Goal: Obtain resource: Download file/media

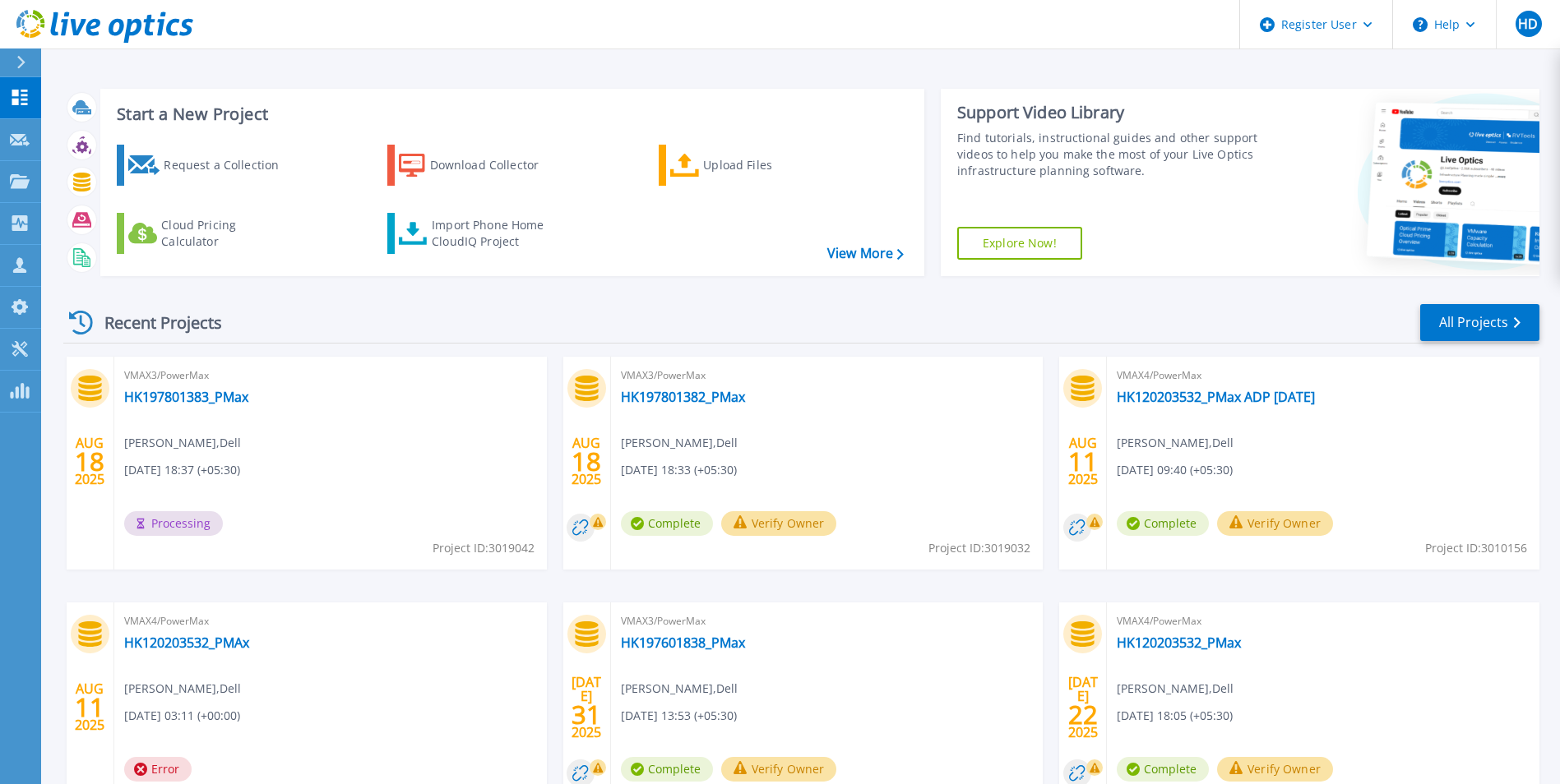
click at [14, 67] on button at bounding box center [21, 62] width 41 height 28
click at [486, 326] on div "Recent Projects All Projects" at bounding box center [800, 323] width 1476 height 41
click at [623, 402] on link "HK197801382_PMax" at bounding box center [682, 396] width 124 height 17
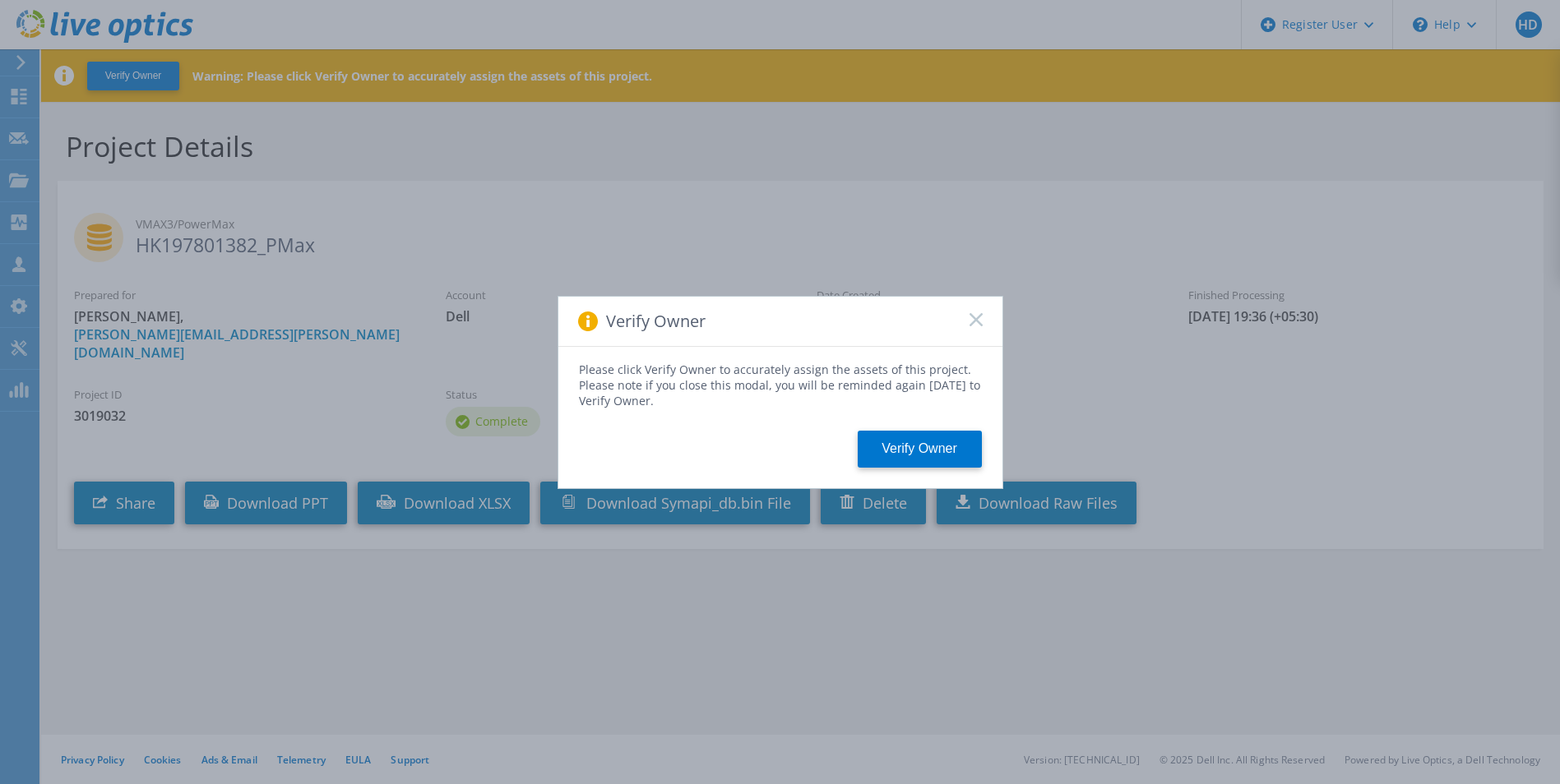
click at [968, 319] on div "Verify Owner" at bounding box center [780, 321] width 444 height 50
click at [977, 324] on icon at bounding box center [975, 319] width 13 height 13
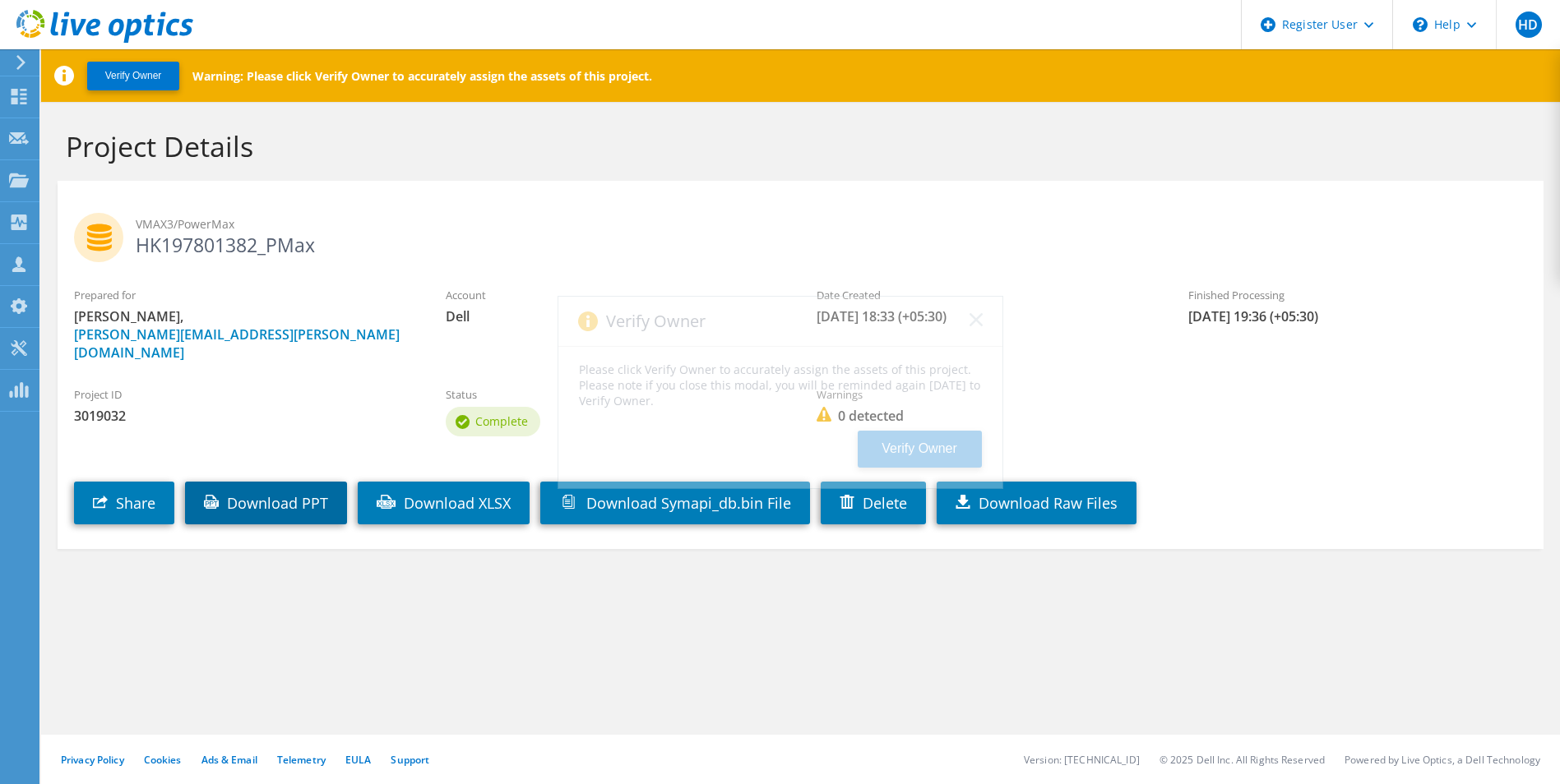
click at [262, 502] on link "Download PPT" at bounding box center [265, 503] width 162 height 43
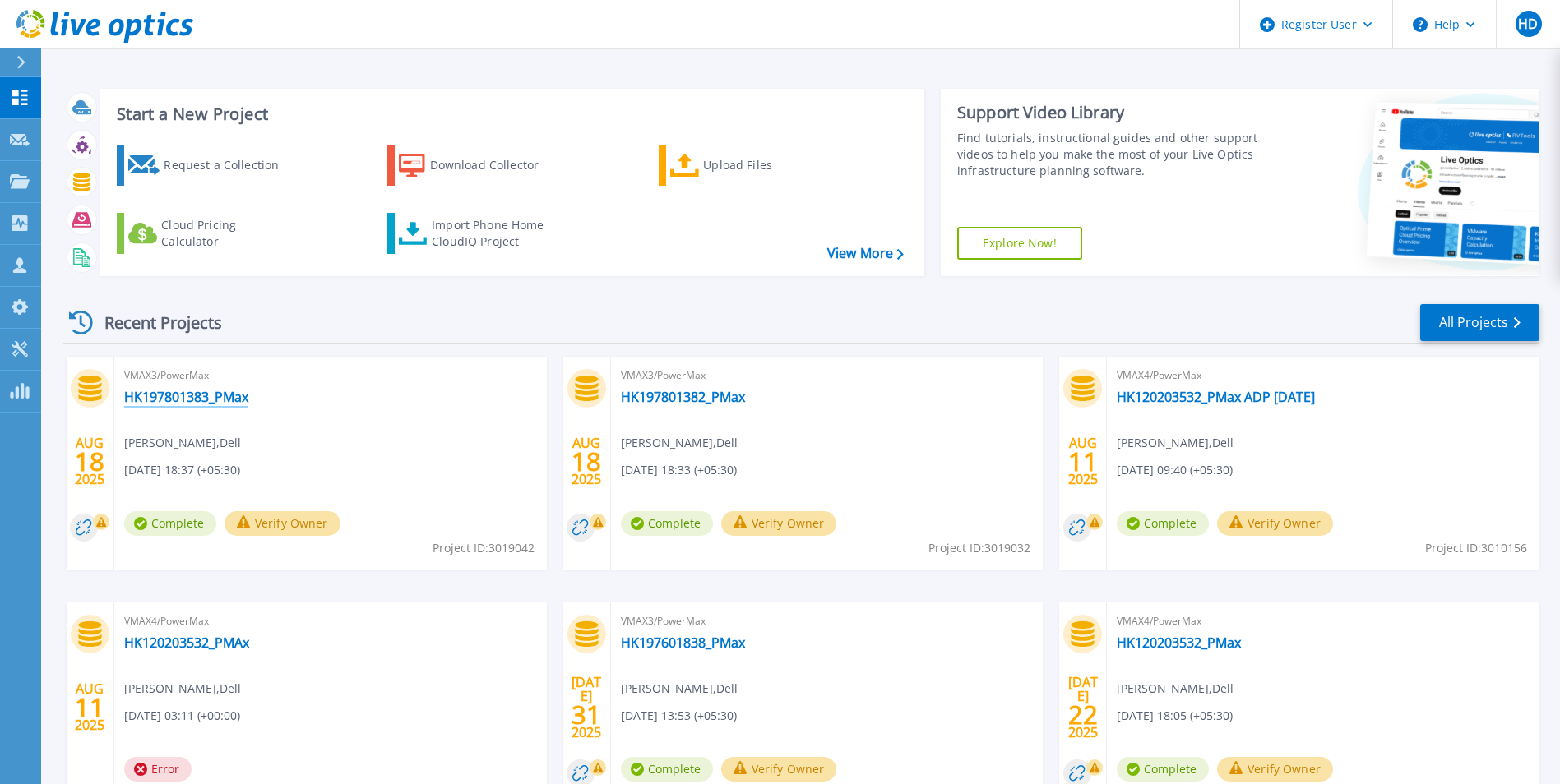
click at [182, 390] on link "HK197801383_PMax" at bounding box center [186, 396] width 124 height 17
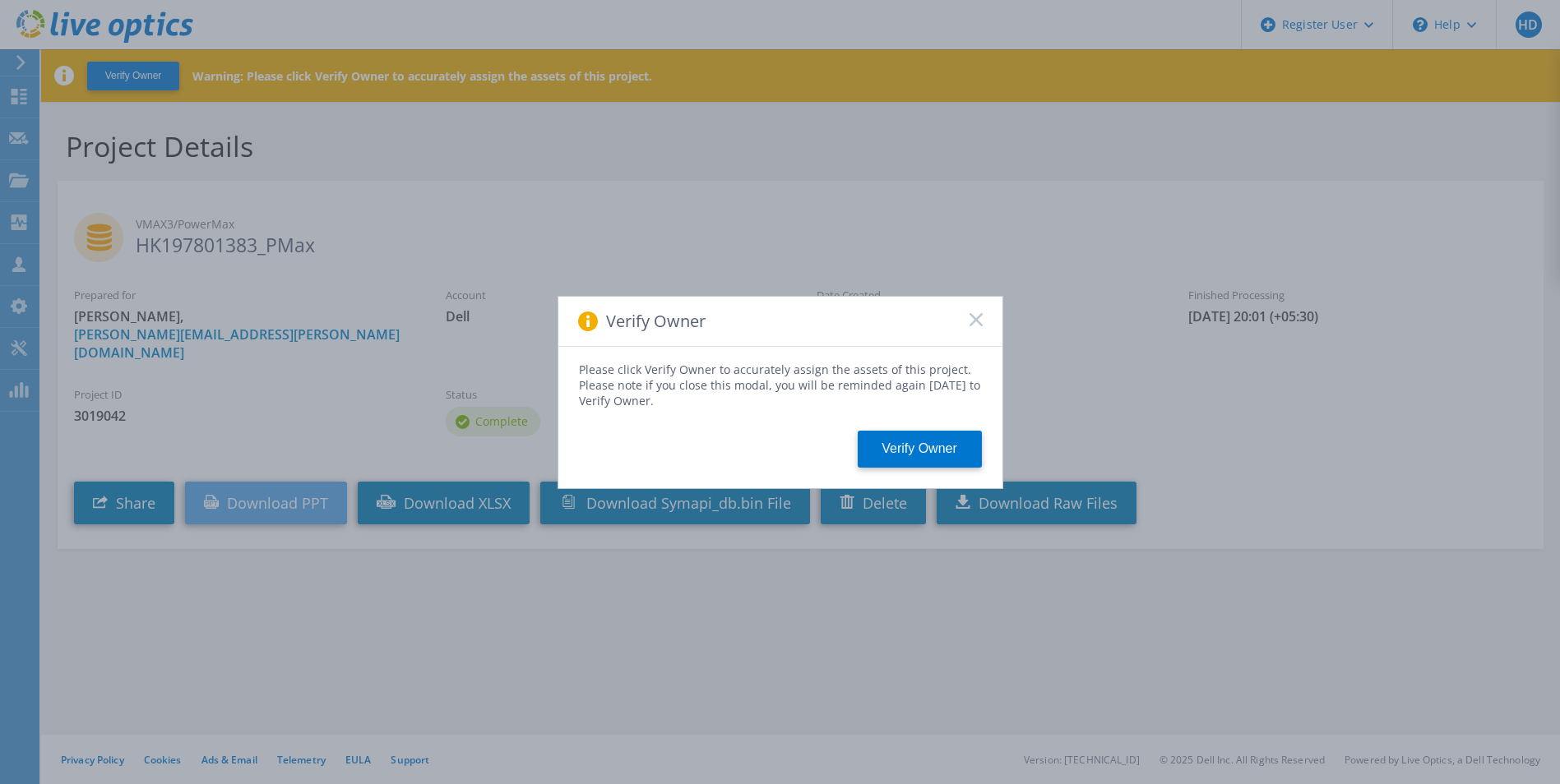
click at [311, 443] on div "Verify Owner Please click Verify Owner to accurately assign the assets of this …" at bounding box center [780, 392] width 1560 height 784
click at [990, 316] on div "Verify Owner" at bounding box center [780, 321] width 444 height 50
click at [970, 325] on rect at bounding box center [976, 319] width 14 height 14
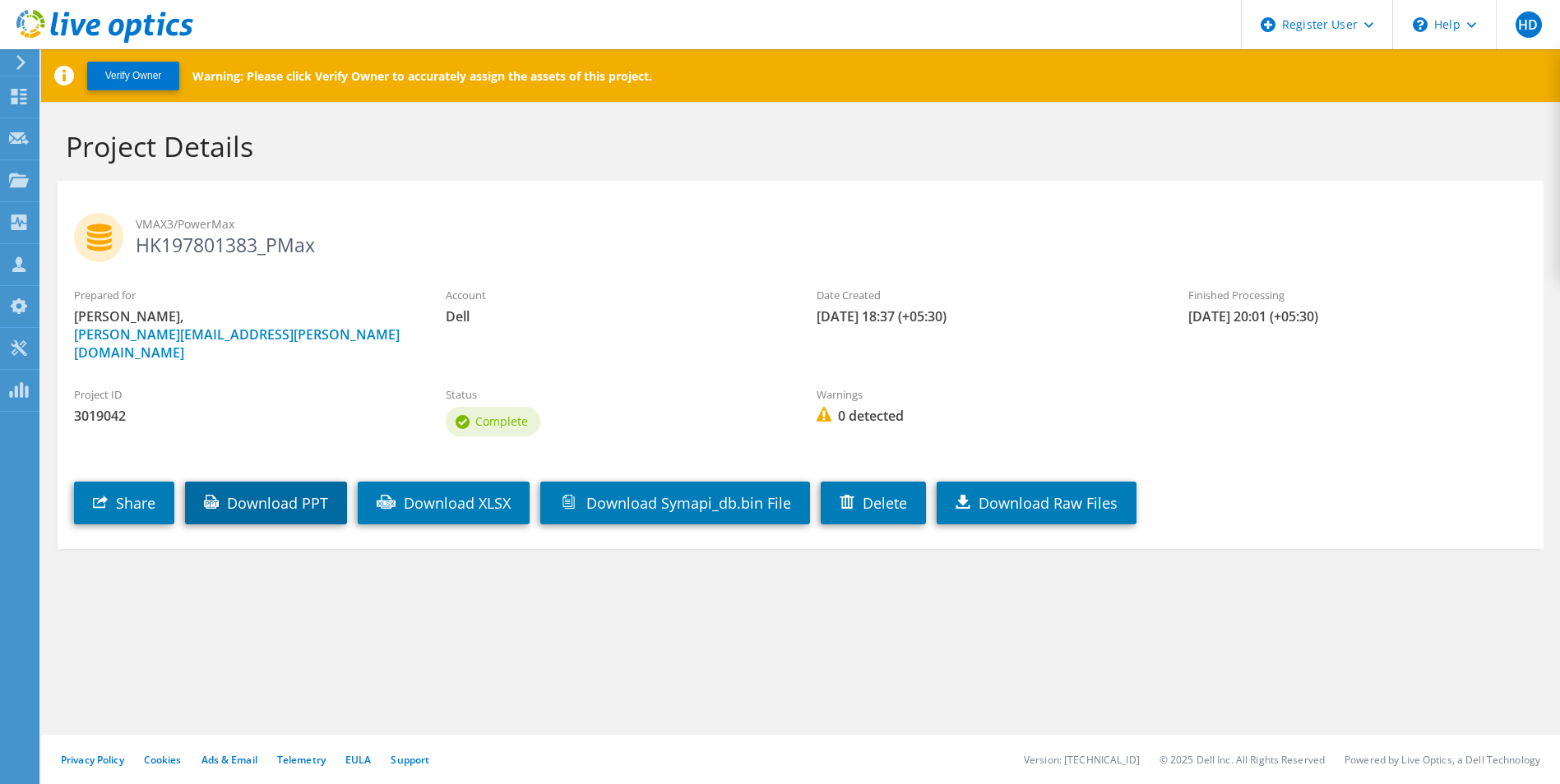
click at [335, 484] on link "Download PPT" at bounding box center [265, 503] width 162 height 43
